Goal: Task Accomplishment & Management: Manage account settings

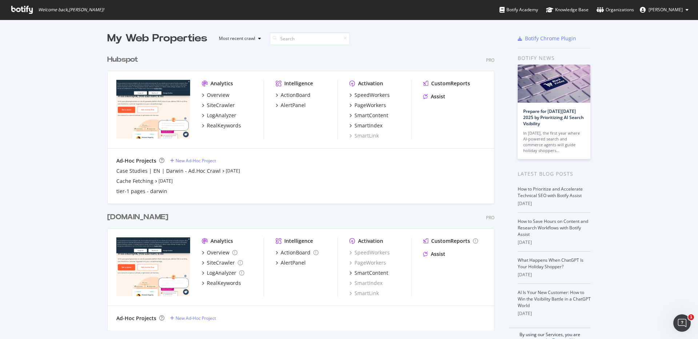
scroll to position [339, 698]
click at [139, 60] on div "Hubspot" at bounding box center [124, 60] width 34 height 11
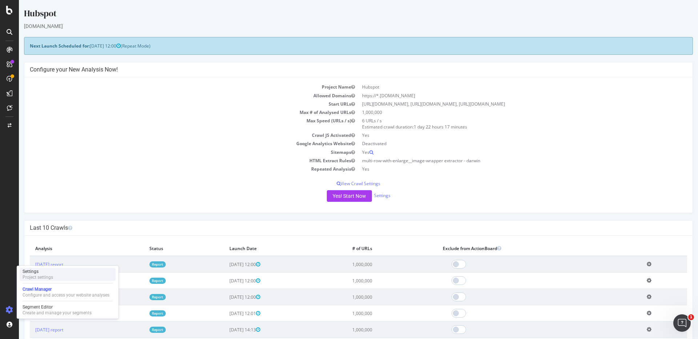
click at [44, 274] on div "Settings" at bounding box center [38, 272] width 31 height 6
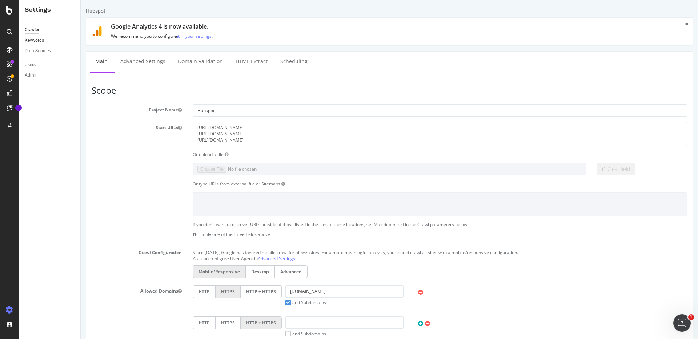
click at [32, 40] on div "Keywords" at bounding box center [34, 41] width 19 height 8
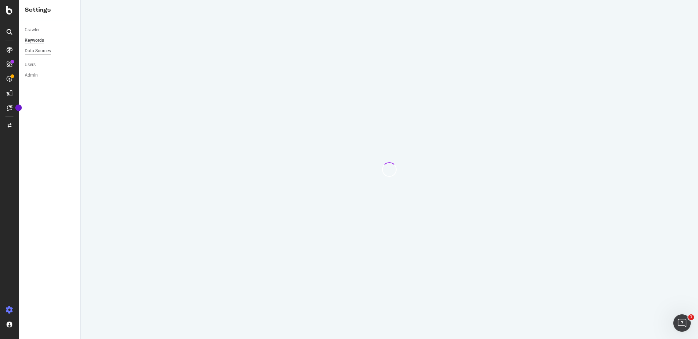
click at [35, 52] on div "Data Sources" at bounding box center [38, 51] width 26 height 8
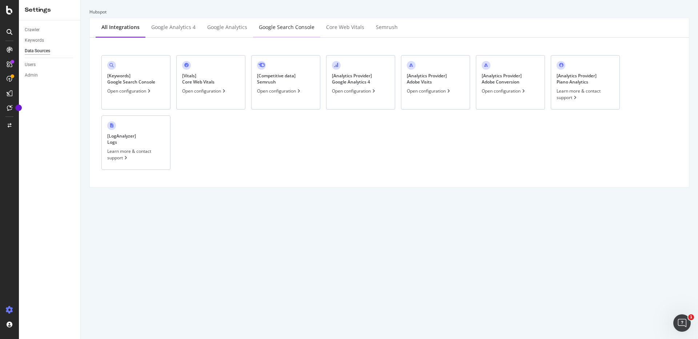
click at [287, 29] on div "Google Search Console" at bounding box center [287, 27] width 56 height 7
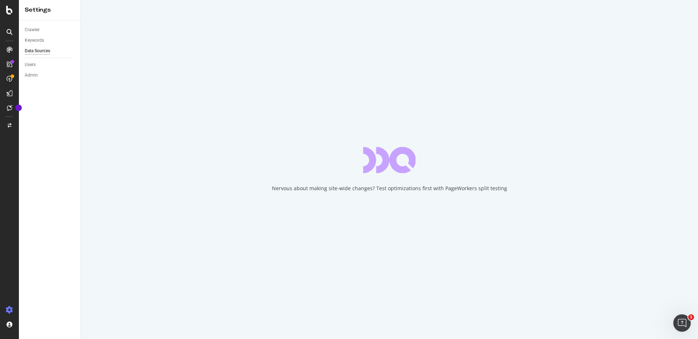
click at [43, 52] on div "Data Sources" at bounding box center [37, 51] width 25 height 8
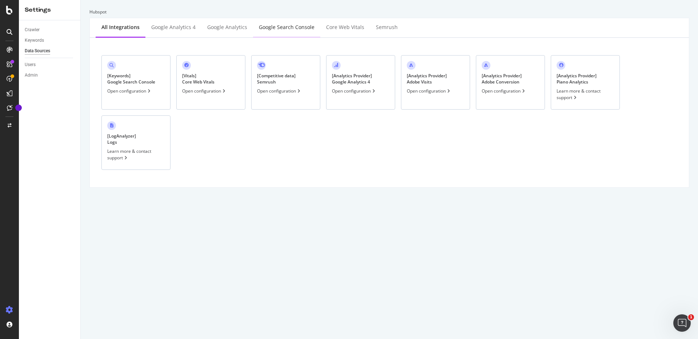
click at [294, 31] on div "Google Search Console" at bounding box center [286, 28] width 67 height 20
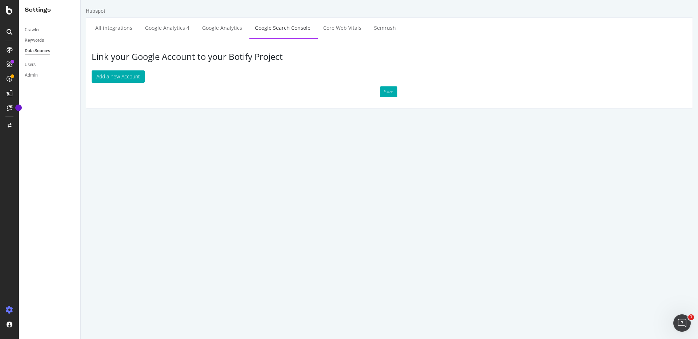
click at [299, 116] on html "Hubspot All integrations Google Analytics 4 Google Analytics Google Search Cons…" at bounding box center [389, 58] width 617 height 116
click at [9, 7] on icon at bounding box center [9, 10] width 7 height 9
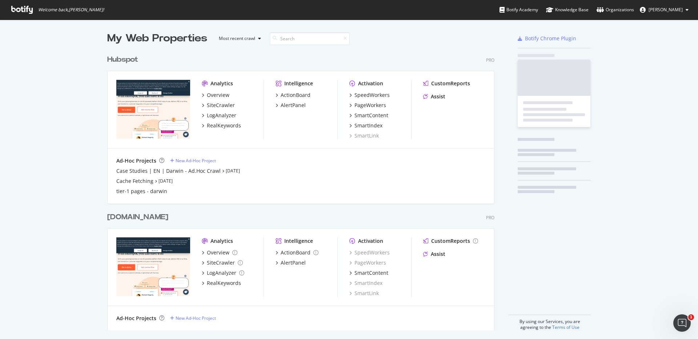
scroll to position [339, 698]
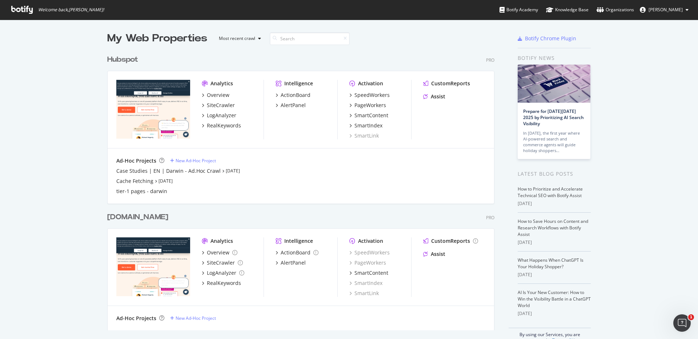
click at [168, 221] on div "[DOMAIN_NAME]" at bounding box center [137, 217] width 61 height 11
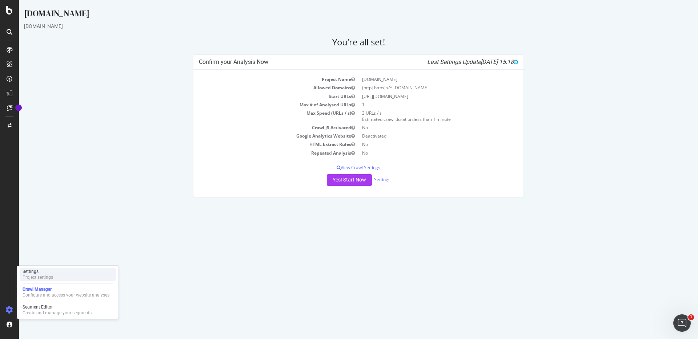
click at [55, 278] on div "Settings Project settings" at bounding box center [68, 274] width 96 height 13
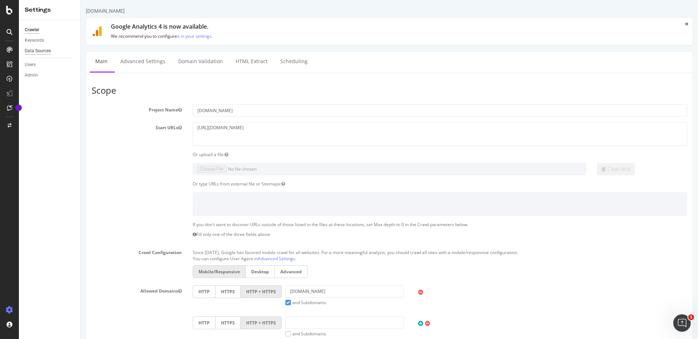
click at [50, 51] on div "Data Sources" at bounding box center [38, 51] width 26 height 8
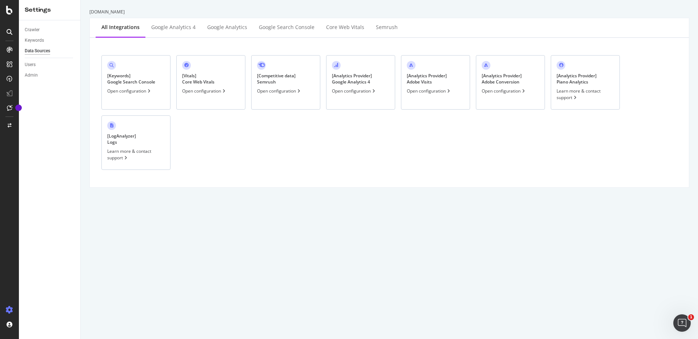
click at [336, 166] on div "[ Keywords ] Google Search Console Open configuration [ Vitals ] Core Web Vital…" at bounding box center [389, 113] width 587 height 138
click at [137, 92] on div "Open configuration" at bounding box center [129, 91] width 45 height 6
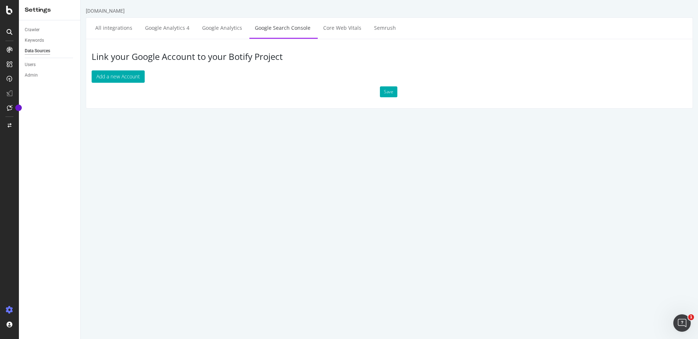
click at [359, 116] on html "[DOMAIN_NAME] All integrations Google Analytics 4 Google Analytics Google Searc…" at bounding box center [389, 58] width 617 height 116
click at [118, 29] on link "All integrations" at bounding box center [114, 28] width 48 height 20
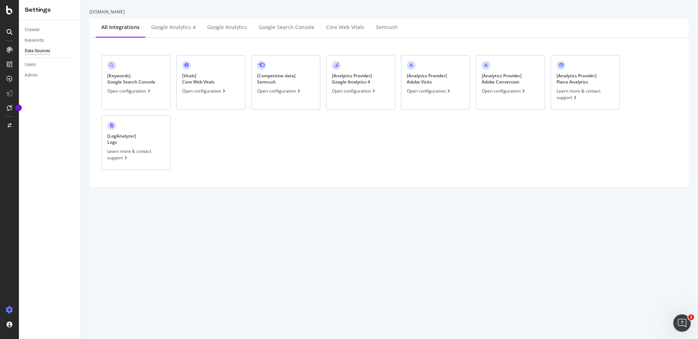
click at [325, 171] on div "[ Keywords ] Google Search Console Open configuration [ Vitals ] Core Web Vital…" at bounding box center [389, 113] width 587 height 138
click at [391, 149] on div "[ Keywords ] Google Search Console Open configuration [ Vitals ] Core Web Vital…" at bounding box center [389, 113] width 587 height 138
click at [285, 28] on div "Google Search Console" at bounding box center [287, 27] width 56 height 7
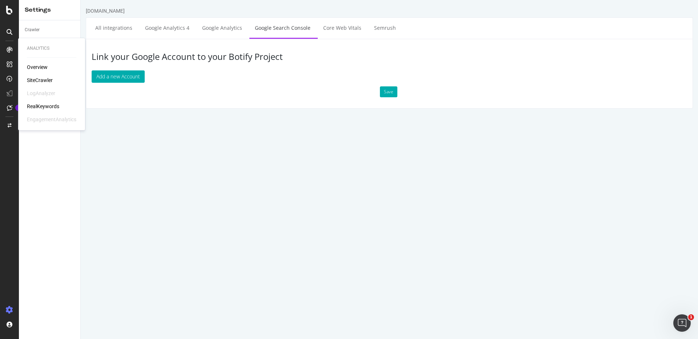
click at [52, 105] on div "RealKeywords" at bounding box center [43, 106] width 32 height 7
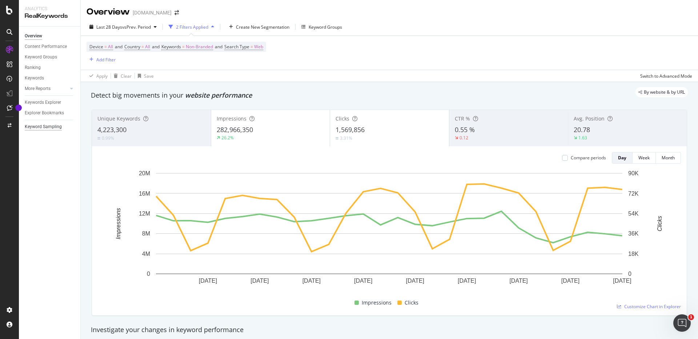
click at [47, 125] on div "Keyword Sampling" at bounding box center [43, 127] width 37 height 8
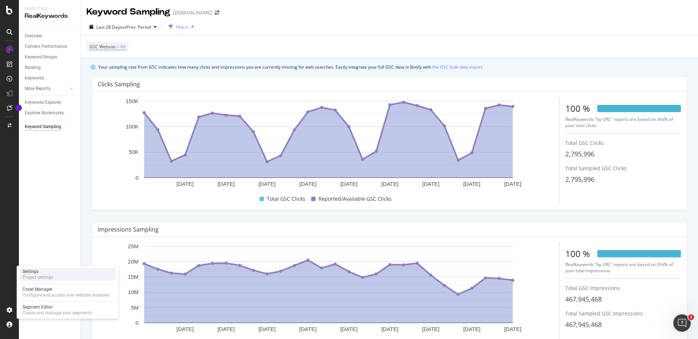
click at [47, 276] on div "Project settings" at bounding box center [38, 278] width 31 height 6
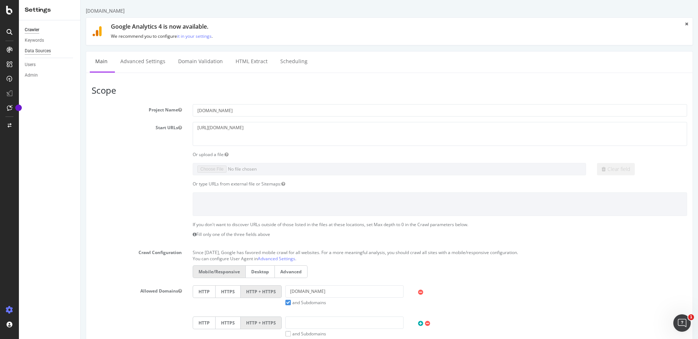
click at [48, 50] on div "Data Sources" at bounding box center [38, 51] width 26 height 8
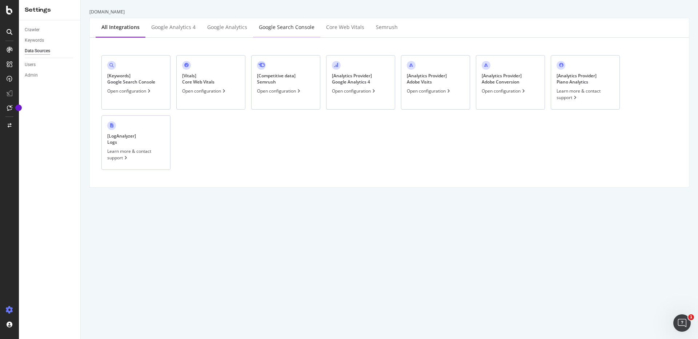
click at [302, 27] on div "Google Search Console" at bounding box center [287, 27] width 56 height 7
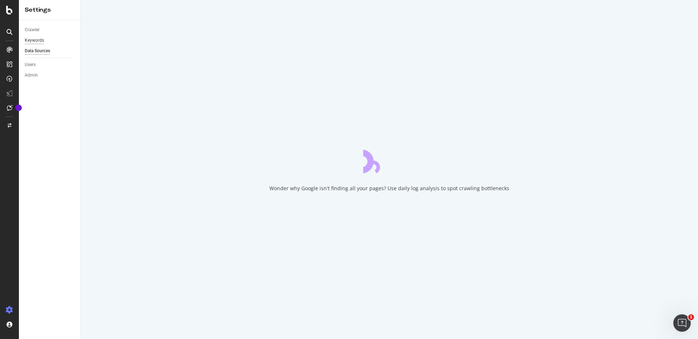
click at [36, 39] on div "Keywords" at bounding box center [34, 41] width 19 height 8
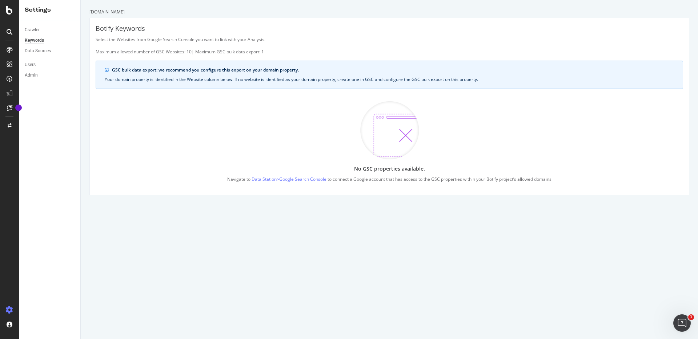
click at [106, 69] on icon "info banner" at bounding box center [107, 70] width 4 height 4
click at [11, 7] on icon at bounding box center [9, 10] width 7 height 9
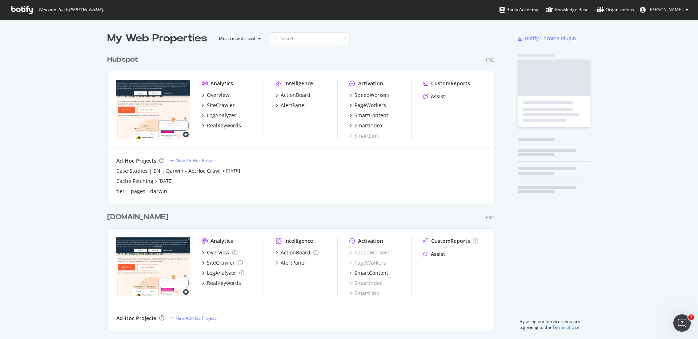
scroll to position [339, 698]
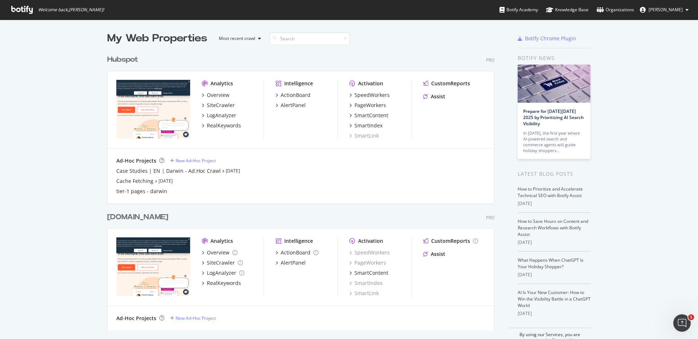
click at [138, 61] on div "Hubspot" at bounding box center [122, 60] width 31 height 11
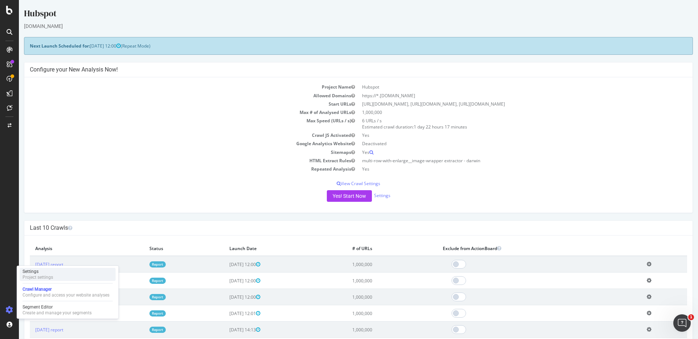
click at [53, 274] on div "Settings Project settings" at bounding box center [68, 274] width 96 height 13
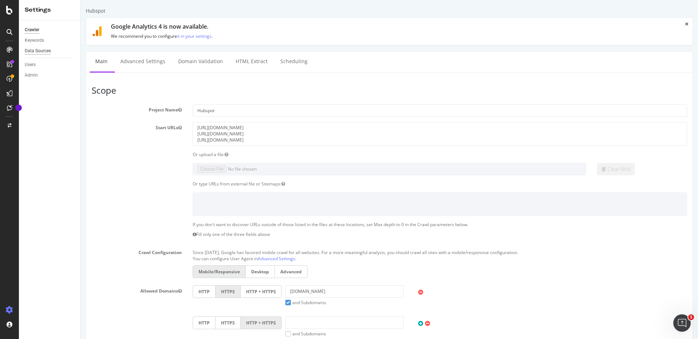
click at [35, 51] on div "Data Sources" at bounding box center [38, 51] width 26 height 8
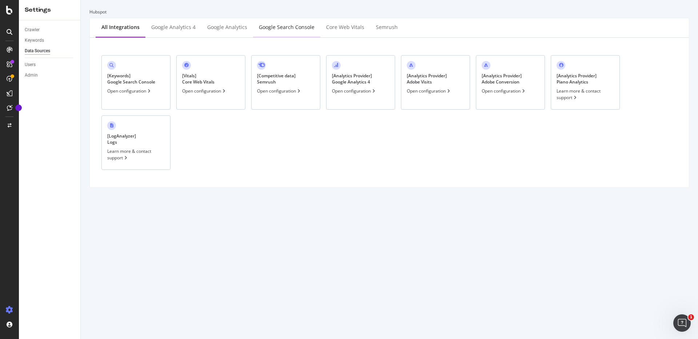
click at [272, 24] on div "Google Search Console" at bounding box center [287, 27] width 56 height 7
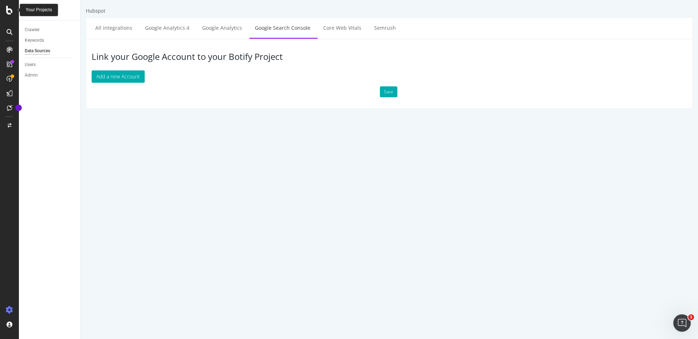
click at [8, 7] on icon at bounding box center [9, 10] width 7 height 9
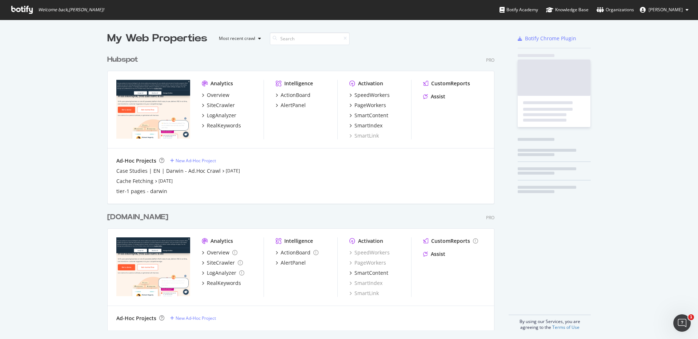
scroll to position [339, 698]
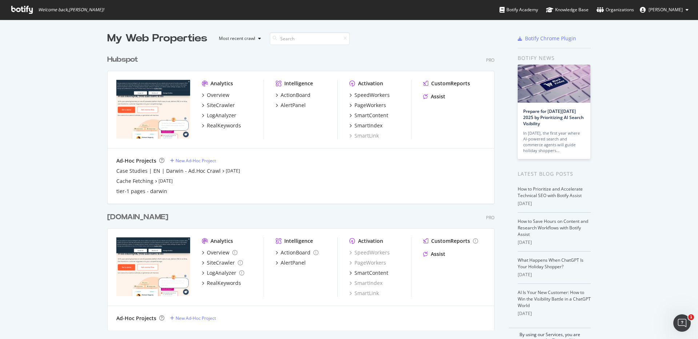
click at [682, 9] on span "[PERSON_NAME]" at bounding box center [665, 10] width 34 height 6
click at [656, 94] on link "Log Out" at bounding box center [659, 89] width 70 height 11
